Goal: Task Accomplishment & Management: Manage account settings

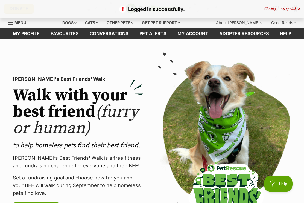
click at [67, 36] on link "Favourites" at bounding box center [64, 33] width 39 height 11
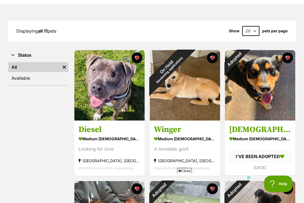
scroll to position [62, 0]
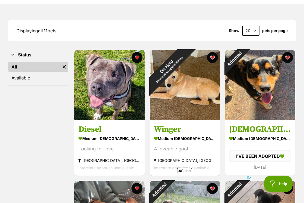
click at [244, 59] on div "Adopted" at bounding box center [234, 59] width 18 height 18
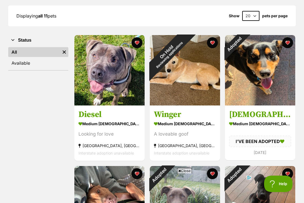
click at [288, 44] on button "favourite" at bounding box center [287, 42] width 11 height 11
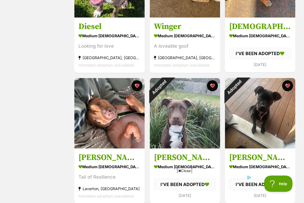
scroll to position [165, 0]
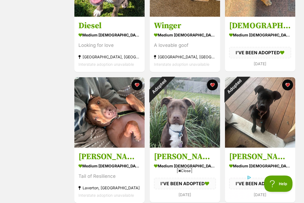
click at [287, 85] on button "favourite" at bounding box center [287, 85] width 11 height 11
click at [212, 85] on button "favourite" at bounding box center [212, 84] width 11 height 11
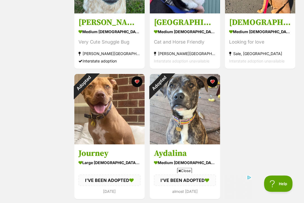
scroll to position [431, 0]
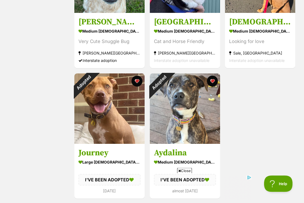
click at [135, 82] on button "favourite" at bounding box center [137, 81] width 11 height 11
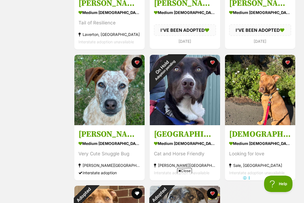
scroll to position [317, 0]
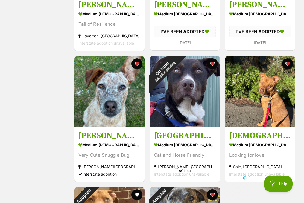
click at [211, 65] on button "favourite" at bounding box center [212, 63] width 11 height 11
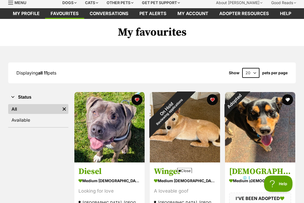
scroll to position [0, 0]
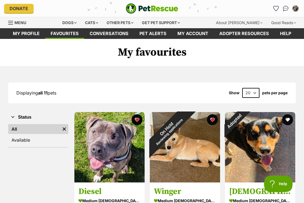
click at [67, 33] on link "Favourites" at bounding box center [64, 33] width 39 height 11
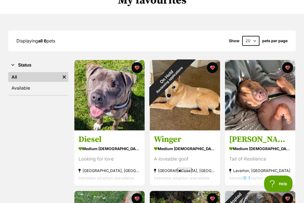
scroll to position [55, 0]
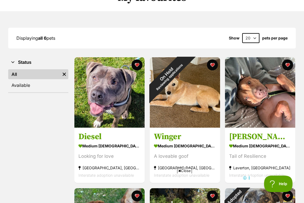
click at [186, 65] on div "On Hold Reviewing applications" at bounding box center [168, 75] width 36 height 36
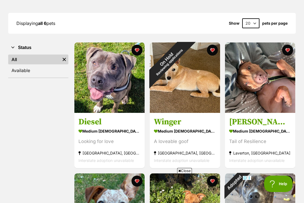
click at [212, 51] on button "favourite" at bounding box center [212, 50] width 11 height 11
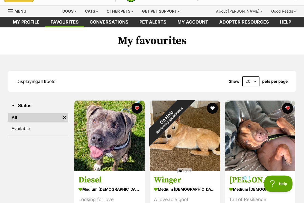
scroll to position [0, 0]
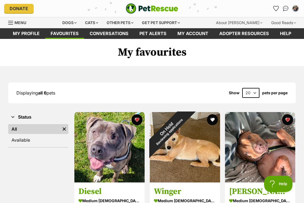
click at [66, 35] on link "Favourites" at bounding box center [64, 33] width 39 height 11
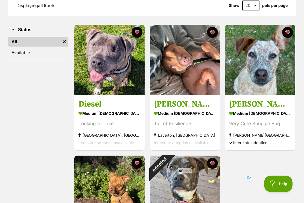
scroll to position [86, 0]
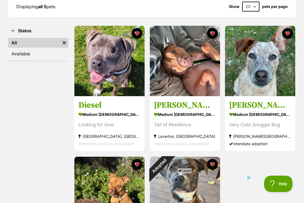
click at [264, 63] on img at bounding box center [260, 61] width 70 height 70
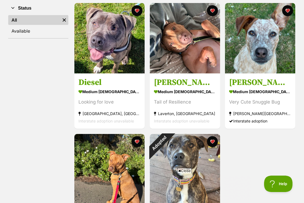
scroll to position [0, 0]
click at [184, 42] on img at bounding box center [185, 38] width 70 height 70
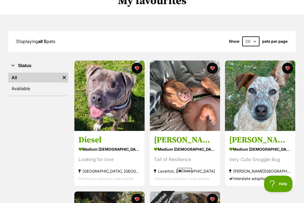
click at [213, 65] on button "favourite" at bounding box center [212, 68] width 11 height 11
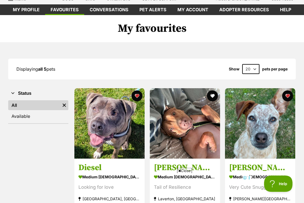
scroll to position [22, 0]
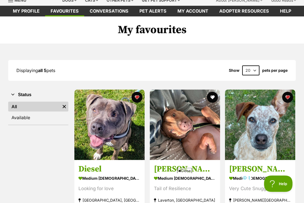
click at [67, 8] on link "Favourites" at bounding box center [64, 11] width 39 height 11
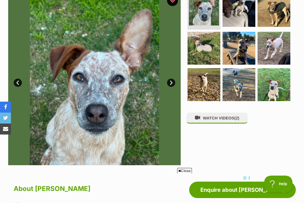
click at [241, 46] on img at bounding box center [239, 48] width 33 height 33
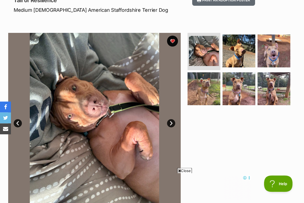
scroll to position [81, 0]
click at [273, 89] on img at bounding box center [274, 88] width 33 height 33
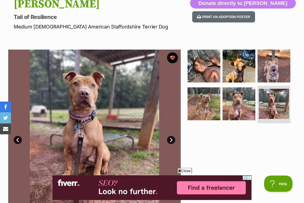
scroll to position [62, 0]
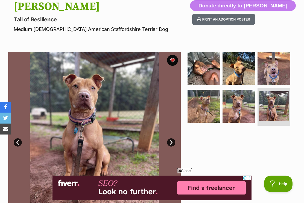
click at [173, 59] on button "favourite" at bounding box center [172, 60] width 11 height 11
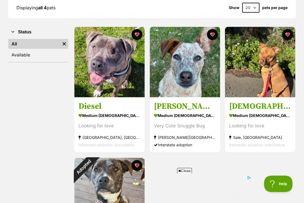
click at [104, 58] on img at bounding box center [109, 62] width 70 height 70
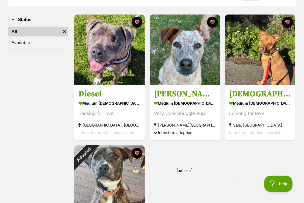
click at [274, 59] on img at bounding box center [260, 50] width 70 height 70
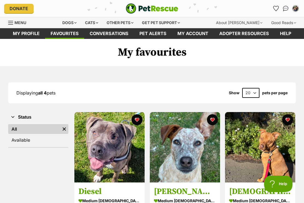
scroll to position [112, 0]
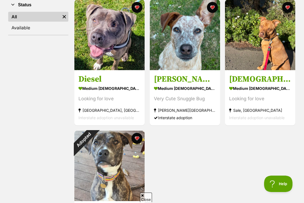
click at [189, 44] on img at bounding box center [185, 35] width 70 height 70
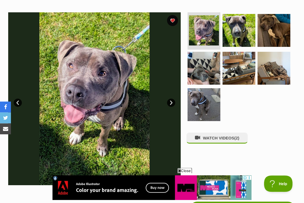
scroll to position [96, 0]
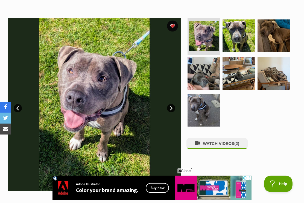
click at [239, 142] on span "(2)" at bounding box center [236, 143] width 5 height 5
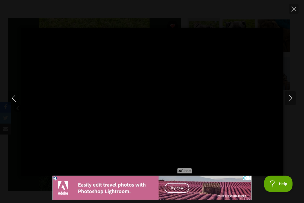
scroll to position [0, 0]
click at [290, 99] on icon "Next" at bounding box center [290, 98] width 7 height 7
type input "93.79"
click at [295, 8] on icon "Close" at bounding box center [294, 9] width 5 height 5
type input "50.11"
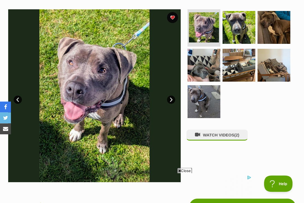
scroll to position [97, 0]
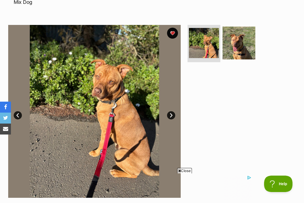
scroll to position [95, 0]
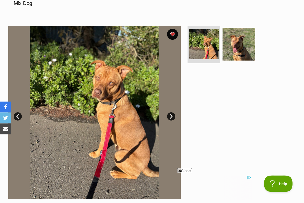
click at [168, 112] on link "Next" at bounding box center [171, 116] width 8 height 8
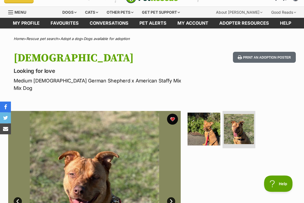
scroll to position [8, 0]
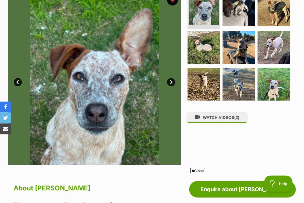
scroll to position [117, 0]
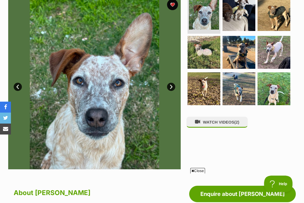
click at [171, 88] on link "Next" at bounding box center [171, 87] width 8 height 8
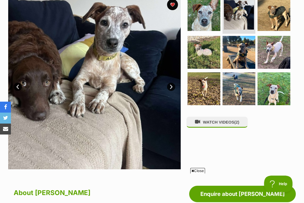
click at [173, 88] on link "Next" at bounding box center [171, 87] width 8 height 8
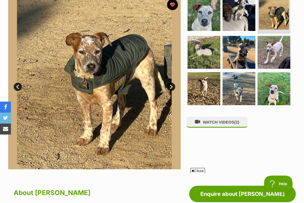
click at [173, 87] on link "Next" at bounding box center [171, 87] width 8 height 8
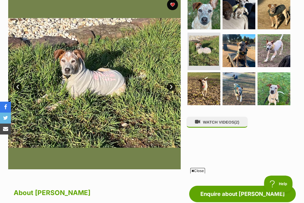
click at [173, 87] on link "Next" at bounding box center [171, 87] width 8 height 8
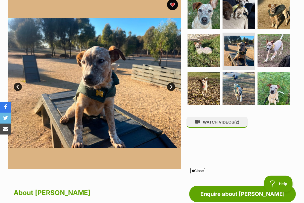
scroll to position [0, 0]
click at [173, 84] on link "Next" at bounding box center [171, 87] width 8 height 8
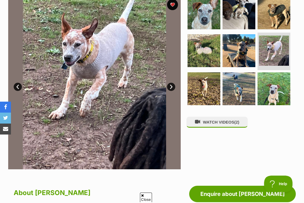
click at [172, 86] on link "Next" at bounding box center [171, 87] width 8 height 8
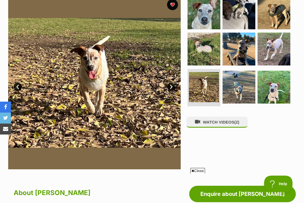
click at [171, 88] on link "Next" at bounding box center [171, 87] width 8 height 8
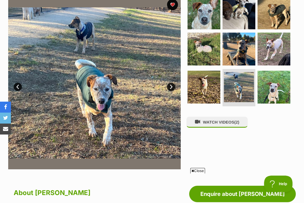
click at [171, 86] on link "Next" at bounding box center [171, 87] width 8 height 8
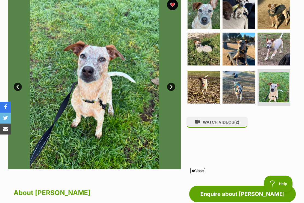
click at [173, 85] on link "Next" at bounding box center [171, 87] width 8 height 8
